Goal: Task Accomplishment & Management: Complete application form

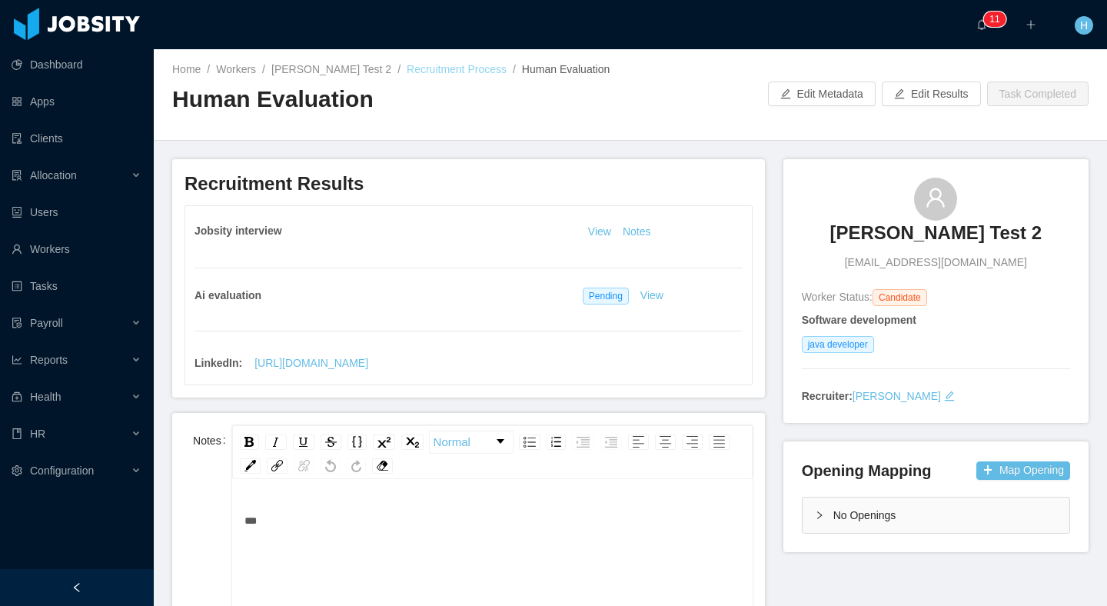
click at [428, 73] on link "Recruitment Process" at bounding box center [457, 69] width 100 height 12
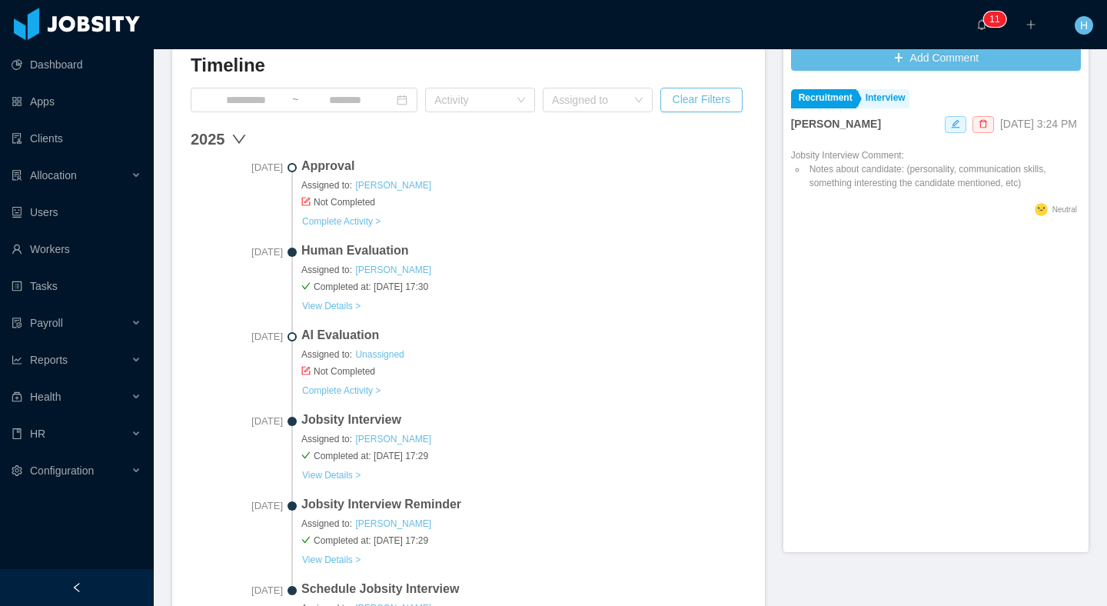
scroll to position [444, 0]
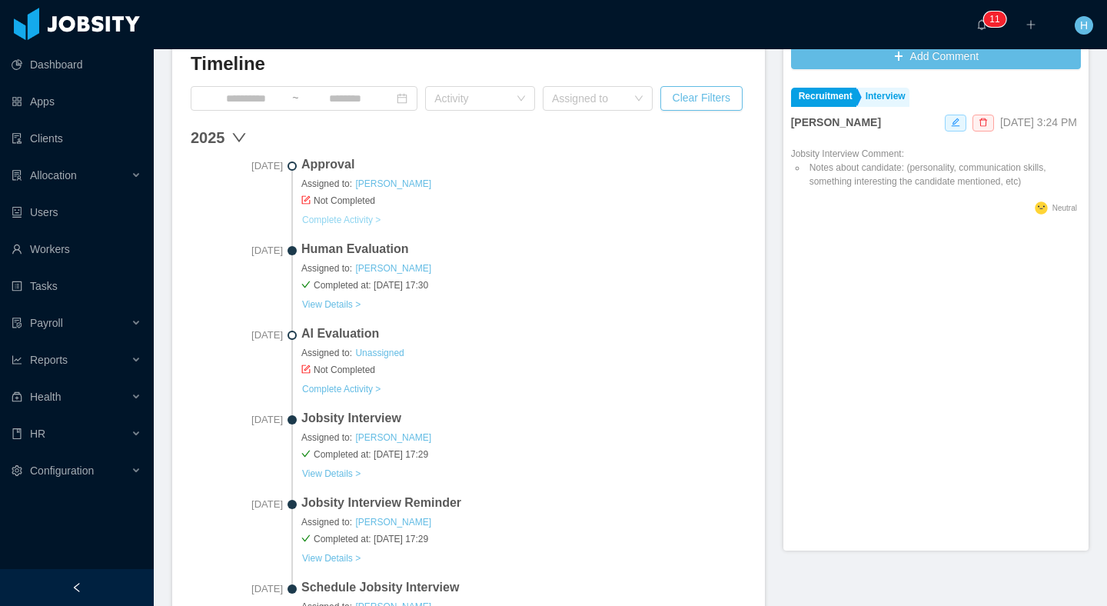
click at [320, 217] on link "Complete Activity >" at bounding box center [341, 220] width 80 height 12
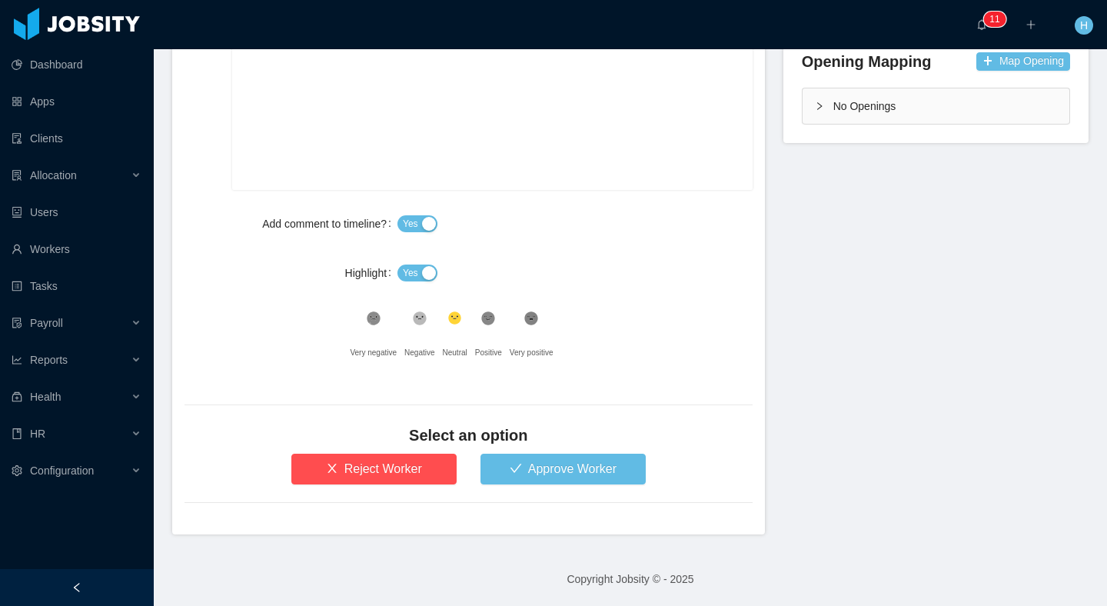
scroll to position [404, 0]
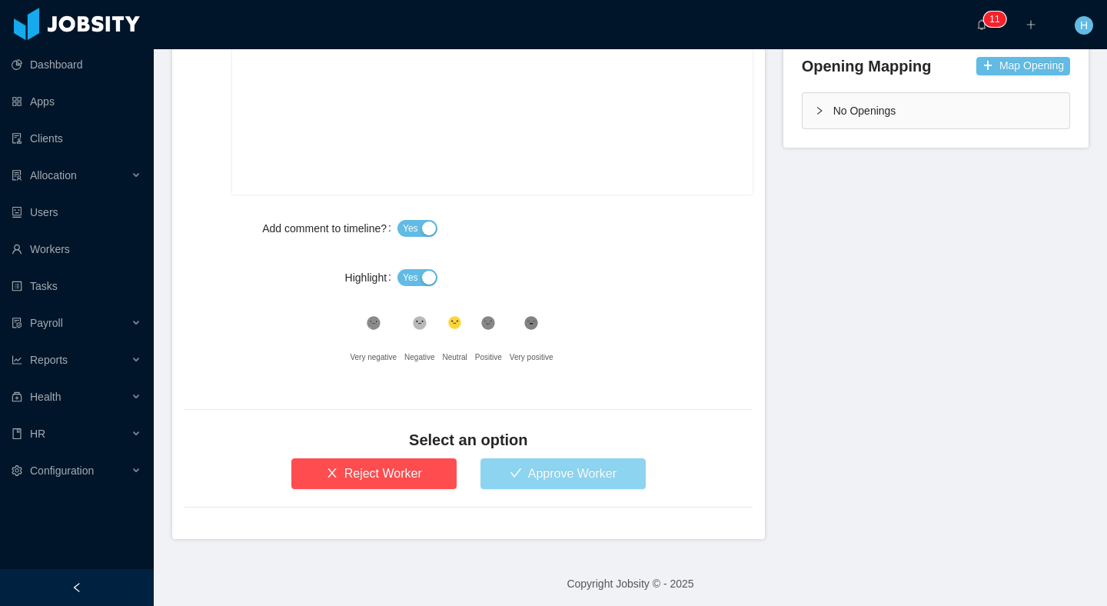
click at [511, 471] on button "Approve Worker" at bounding box center [562, 473] width 165 height 31
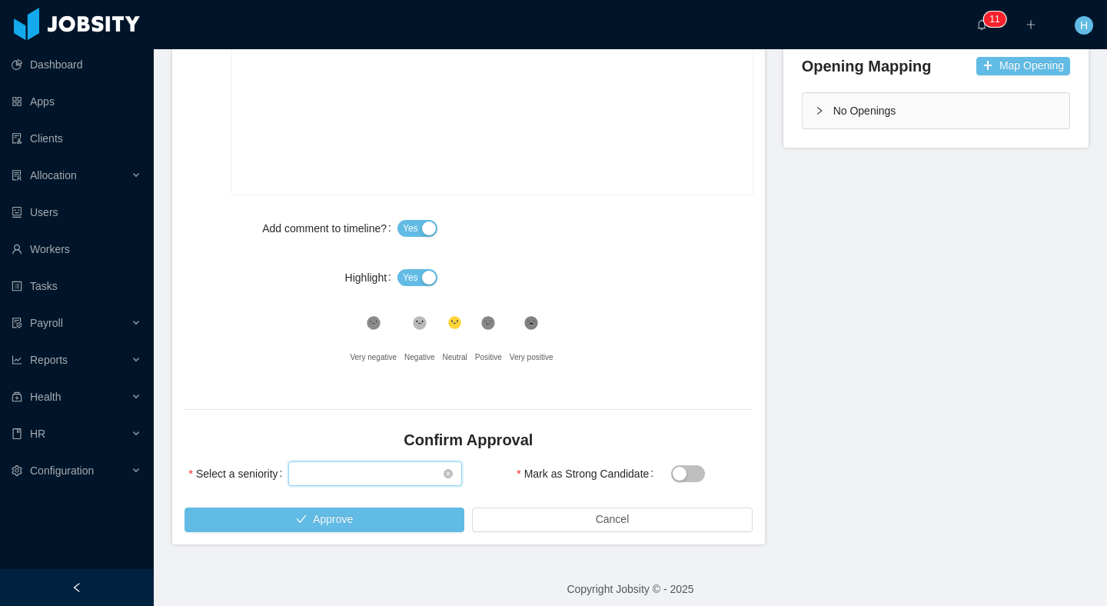
click at [342, 479] on div "Select seniority" at bounding box center [369, 473] width 145 height 23
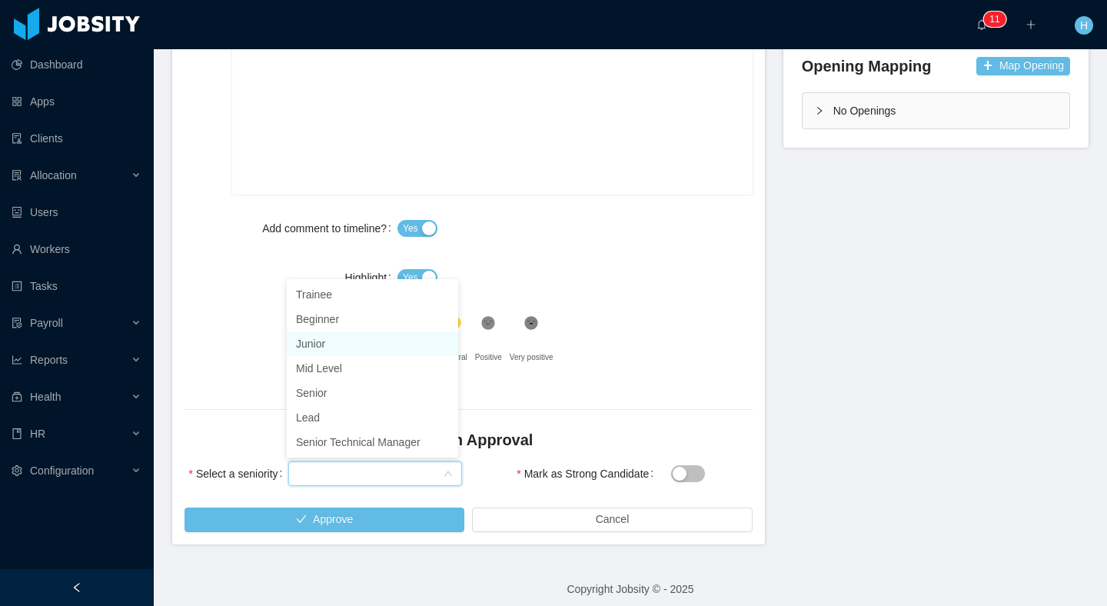
click at [331, 348] on li "Junior" at bounding box center [372, 343] width 171 height 25
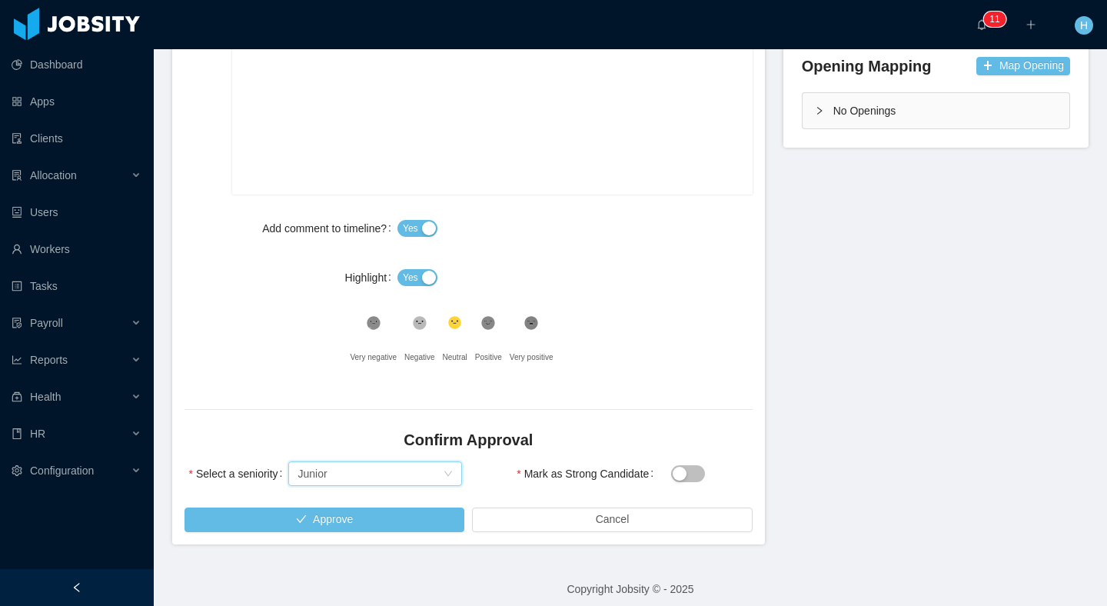
click at [698, 470] on span at bounding box center [688, 473] width 34 height 12
click at [653, 476] on div "Mark as Strong Candidate" at bounding box center [612, 473] width 277 height 31
click at [671, 474] on button "Mark as Strong Candidate" at bounding box center [688, 473] width 34 height 17
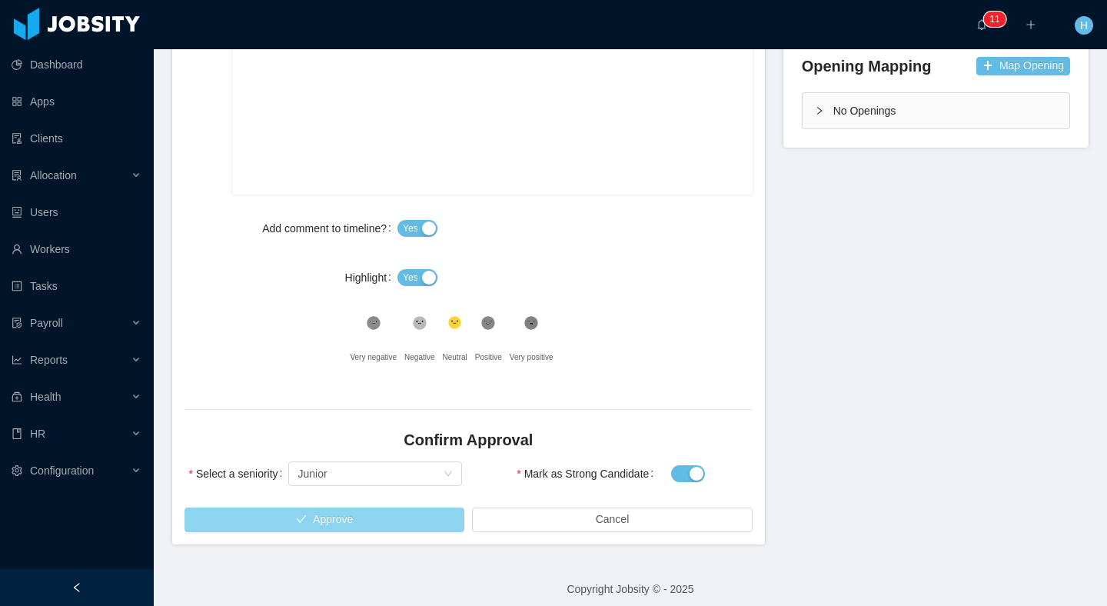
click at [359, 519] on button "Approve" at bounding box center [324, 519] width 280 height 25
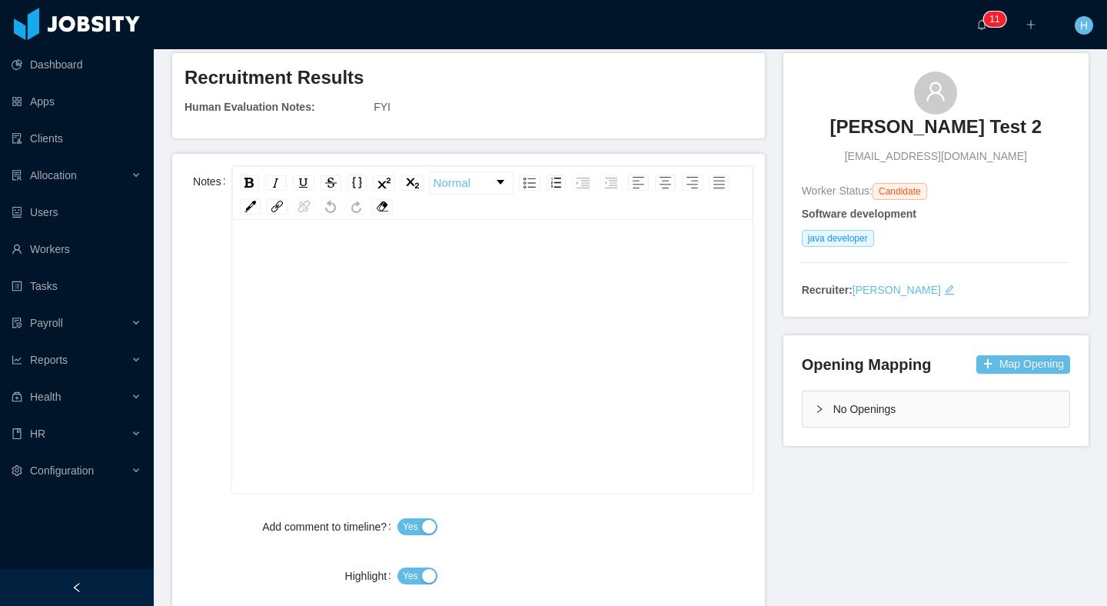
scroll to position [91, 0]
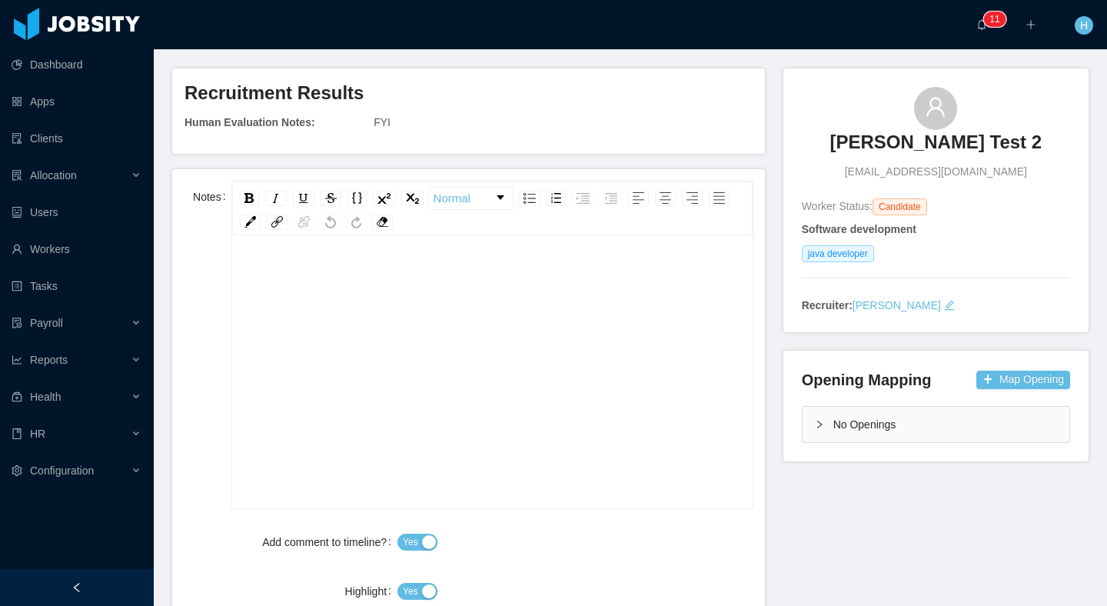
click at [458, 329] on div "rdw-editor" at bounding box center [492, 395] width 496 height 269
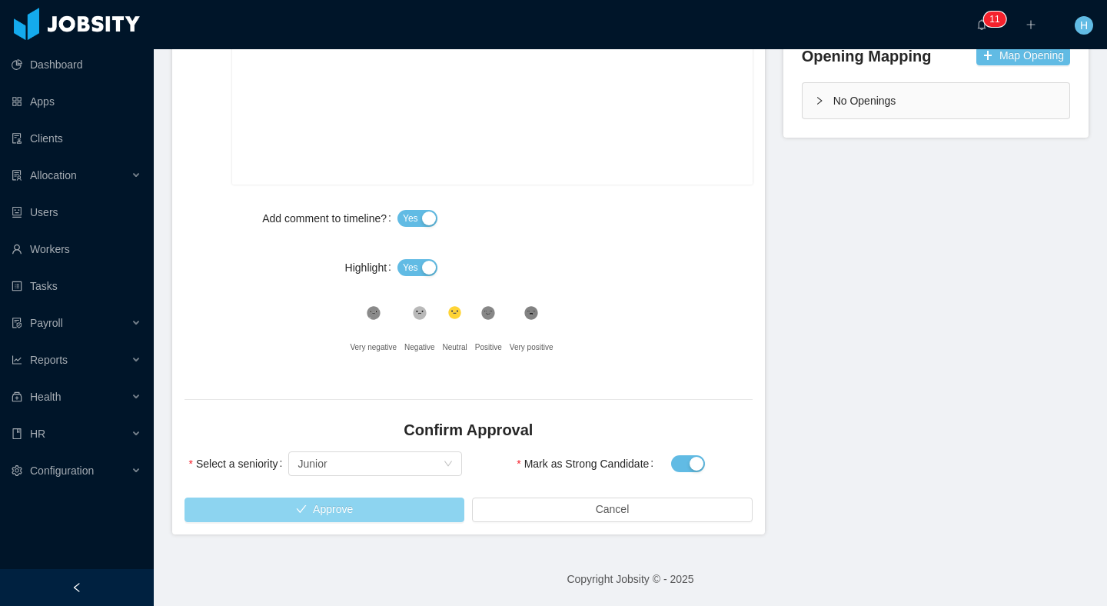
click at [388, 510] on button "Approve" at bounding box center [324, 509] width 280 height 25
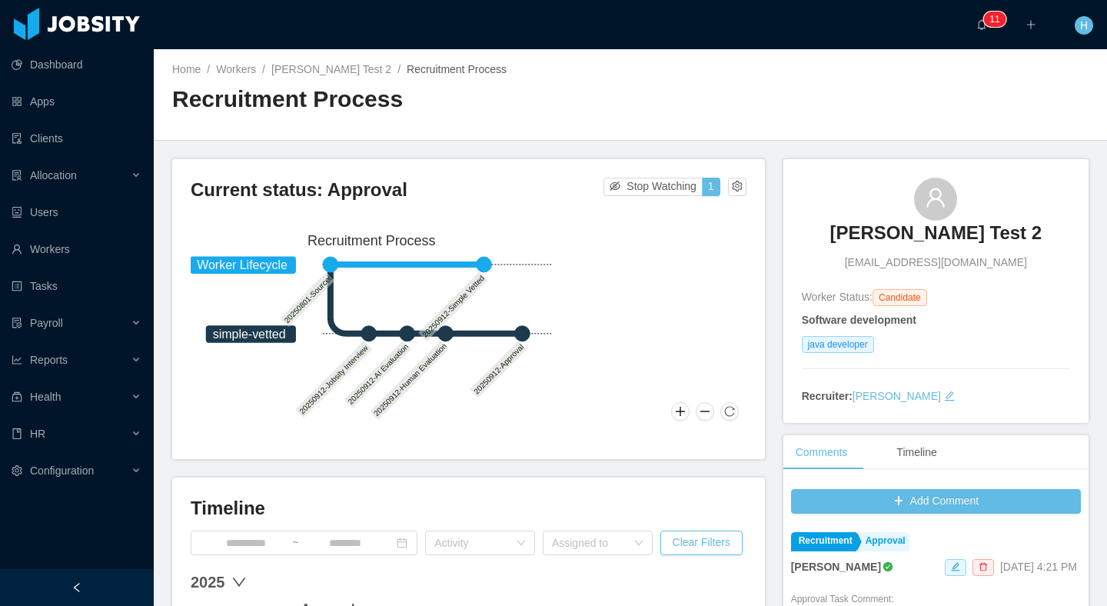
click at [483, 263] on circle at bounding box center [483, 264] width 15 height 15
click at [686, 150] on main "Home / Workers / [PERSON_NAME] Test 2 / Recruitment Process / Recruitment Proce…" at bounding box center [630, 327] width 953 height 556
